Goal: Information Seeking & Learning: Find specific fact

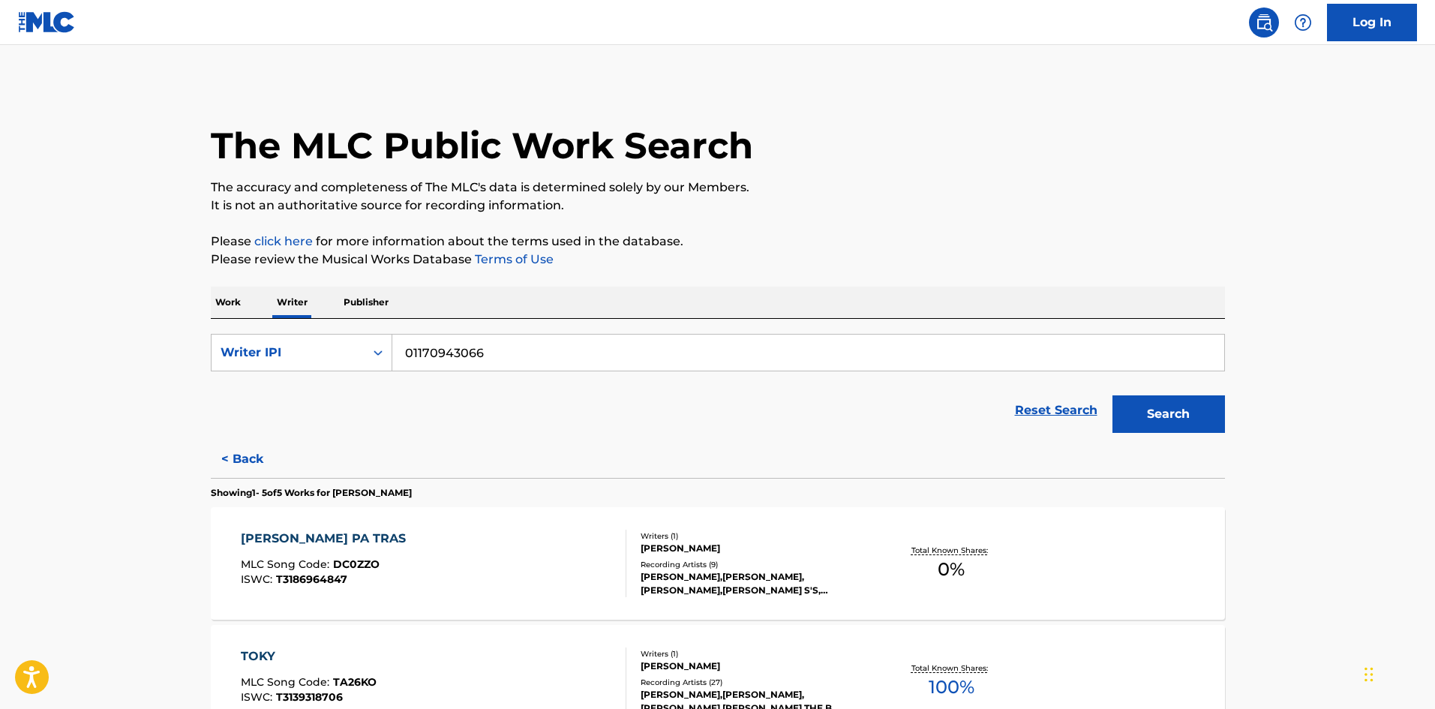
click at [228, 297] on p "Work" at bounding box center [228, 303] width 35 height 32
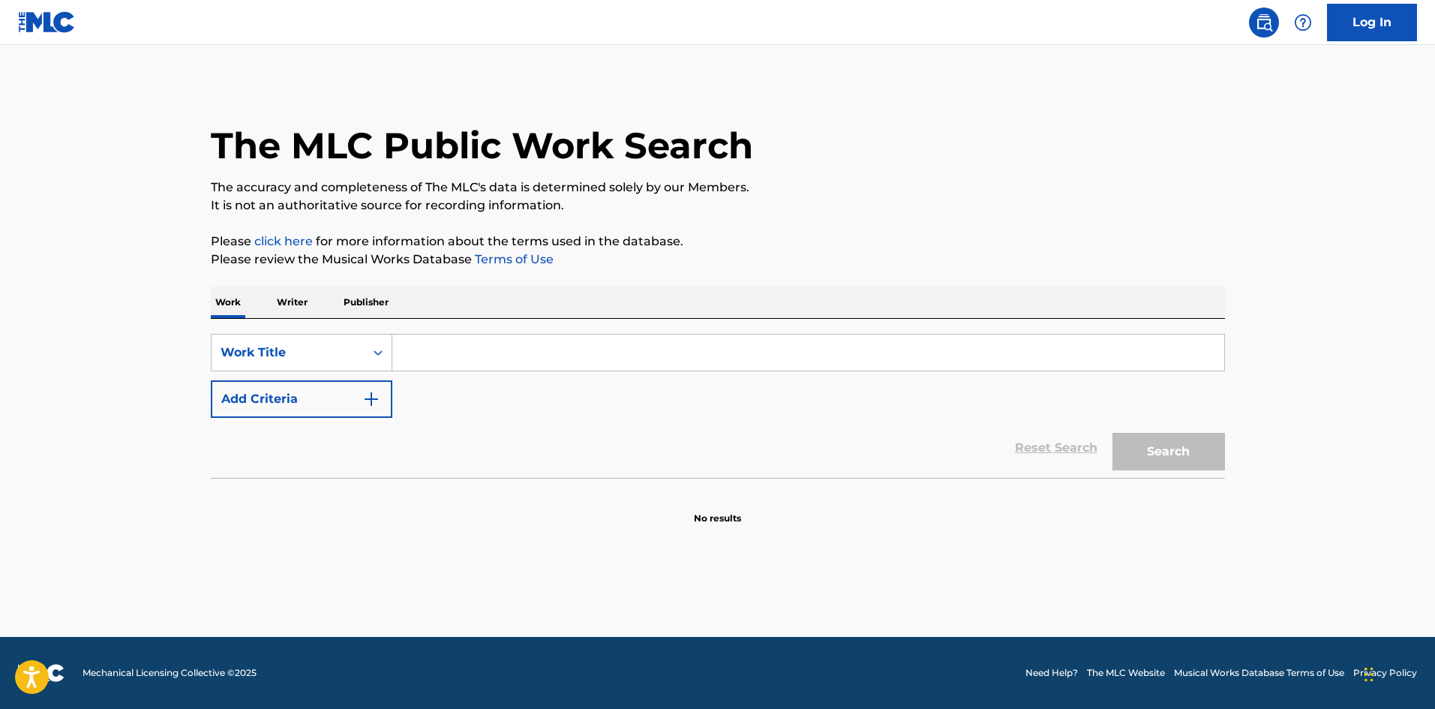
click at [444, 338] on input "Search Form" at bounding box center [808, 353] width 832 height 36
type input "la bebe remix"
click at [1112, 433] on button "Search" at bounding box center [1168, 452] width 113 height 38
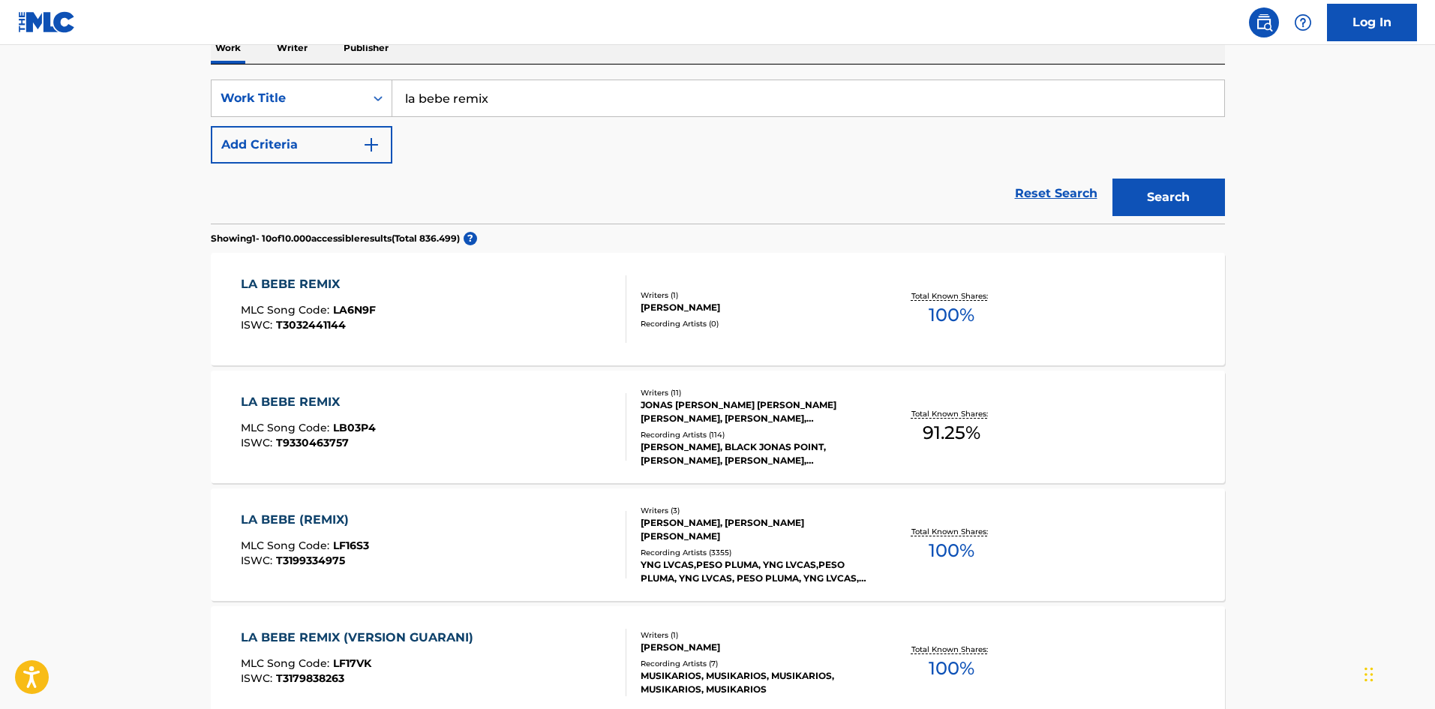
scroll to position [255, 0]
click at [699, 425] on div "Writers ( 11 ) JONAS [PERSON_NAME] [PERSON_NAME] [PERSON_NAME], [PERSON_NAME], …" at bounding box center [746, 426] width 241 height 80
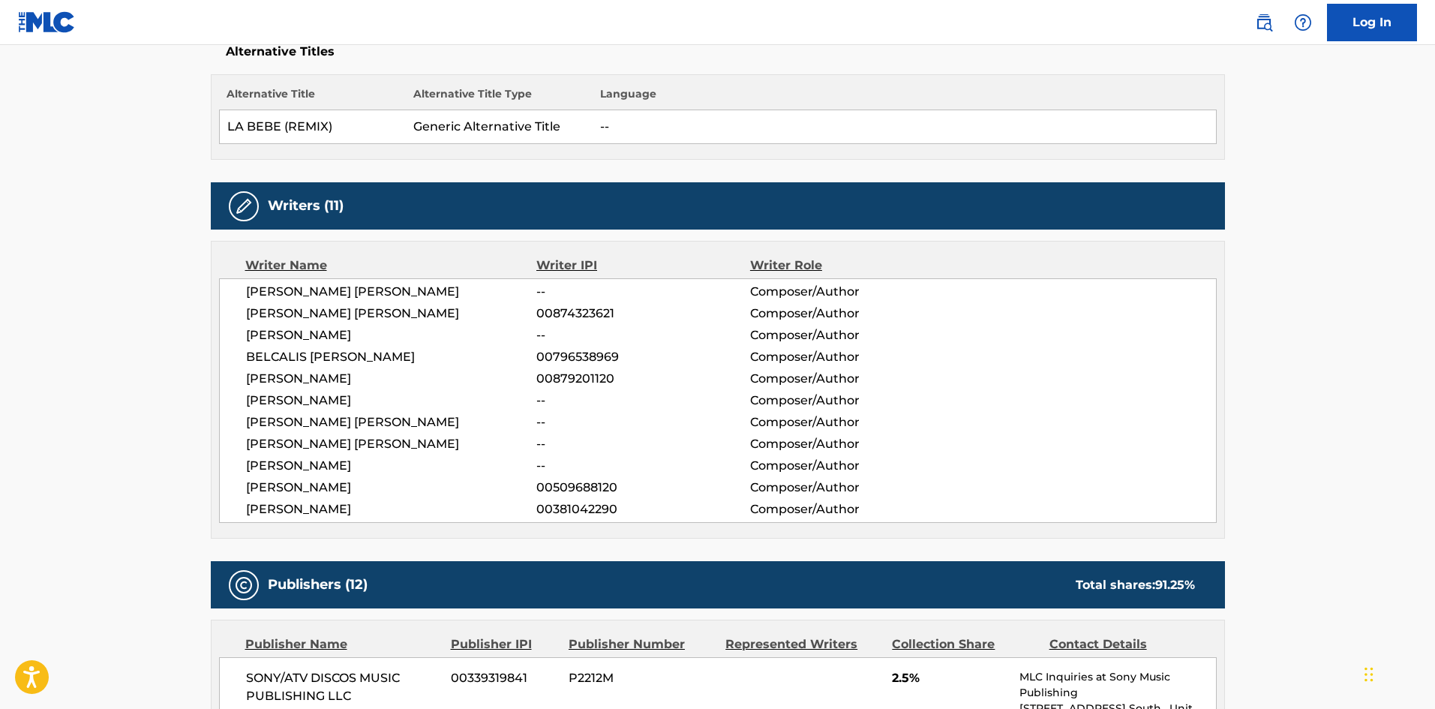
scroll to position [411, 0]
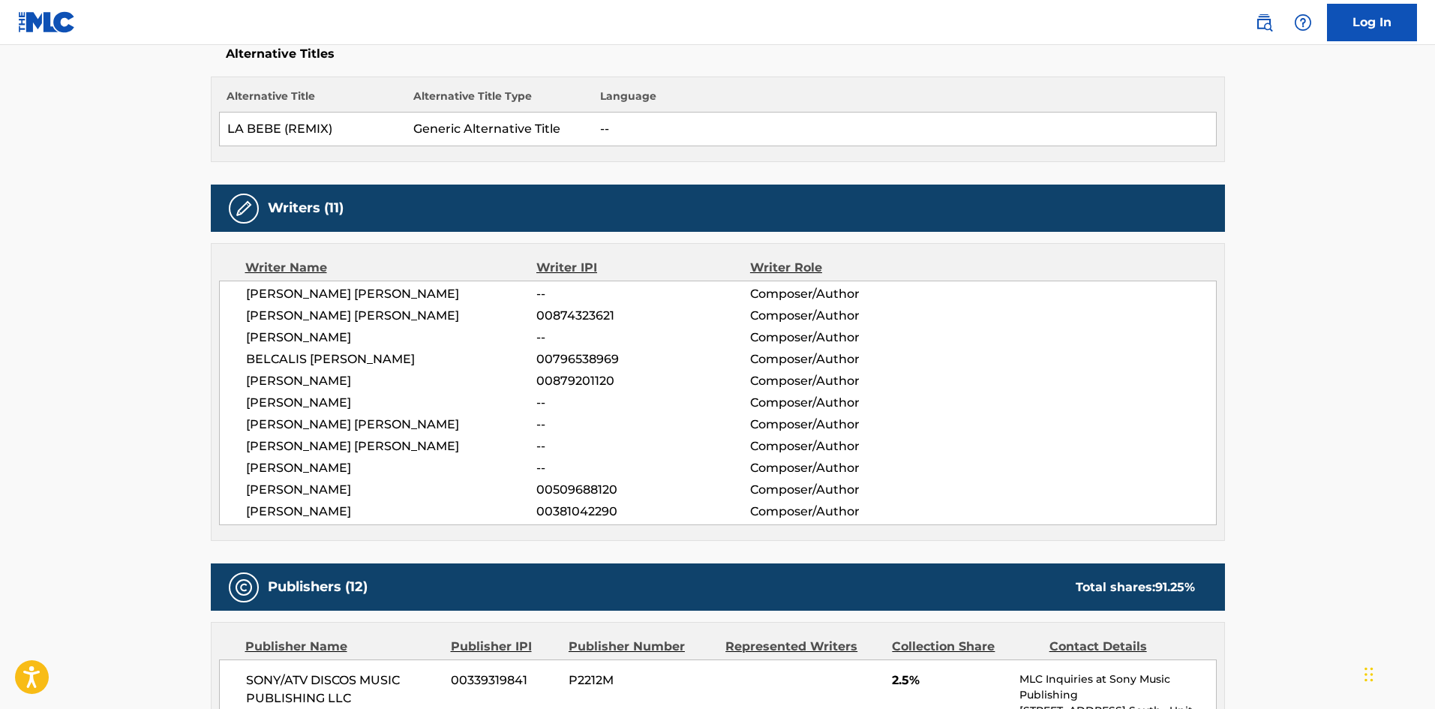
click at [302, 290] on span "[PERSON_NAME] [PERSON_NAME]" at bounding box center [391, 294] width 291 height 18
click at [305, 316] on span "[PERSON_NAME] [PERSON_NAME]" at bounding box center [391, 316] width 291 height 18
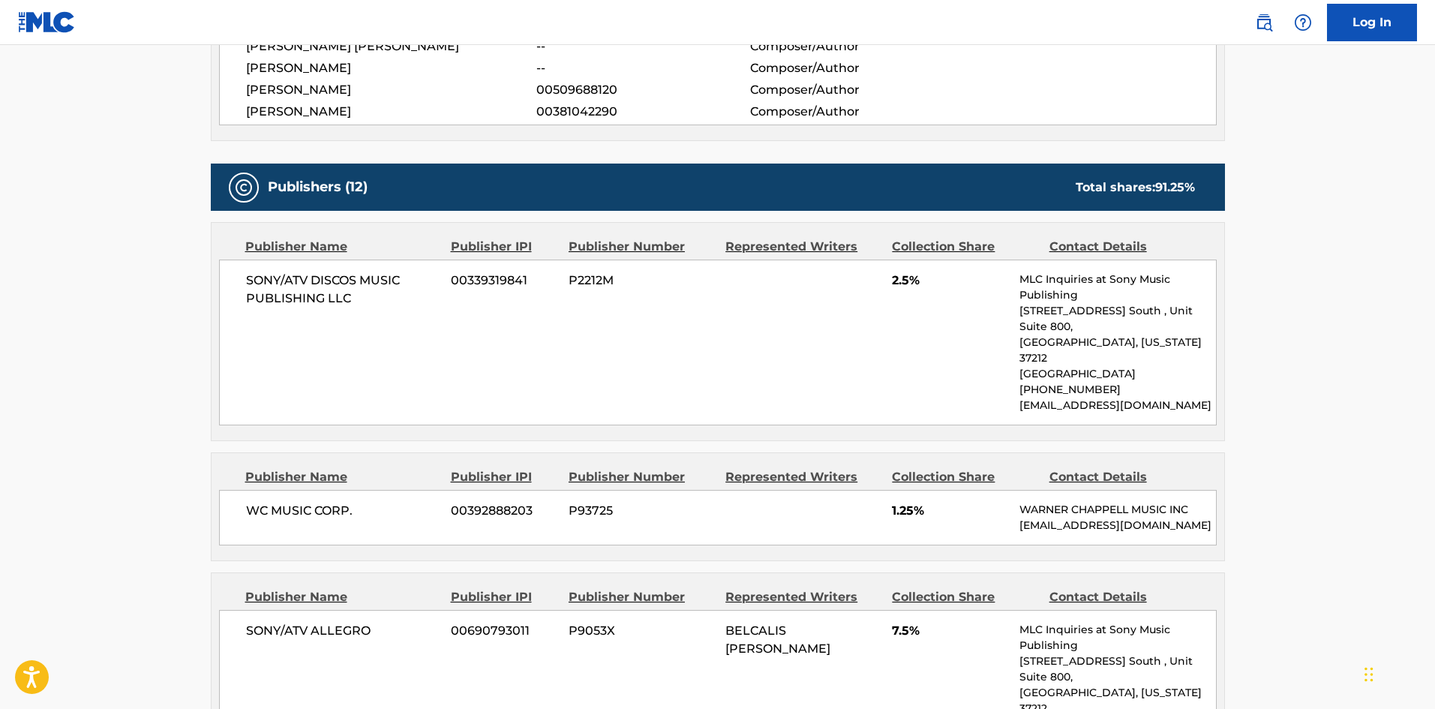
scroll to position [792, 0]
